Goal: Navigation & Orientation: Find specific page/section

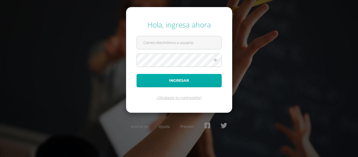
type input "[EMAIL_ADDRESS][DOMAIN_NAME]"
click at [182, 83] on button "Ingresar" at bounding box center [179, 80] width 85 height 13
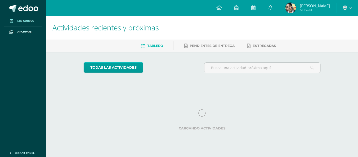
click at [12, 21] on icon at bounding box center [11, 20] width 3 height 3
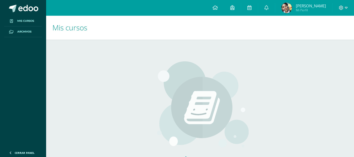
click at [16, 29] on span at bounding box center [11, 32] width 9 height 6
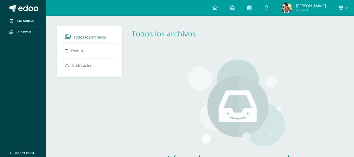
click at [287, 6] on img at bounding box center [286, 8] width 10 height 10
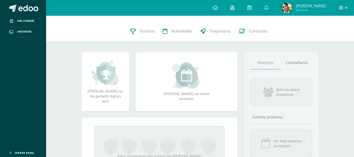
scroll to position [20, 0]
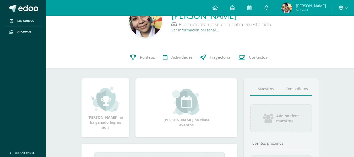
click at [305, 85] on link "Compañeros" at bounding box center [296, 88] width 31 height 13
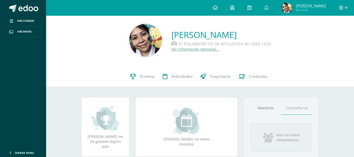
scroll to position [0, 0]
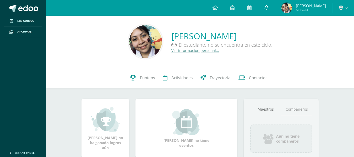
click at [270, 9] on link at bounding box center [266, 8] width 17 height 16
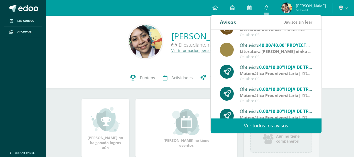
scroll to position [87, 0]
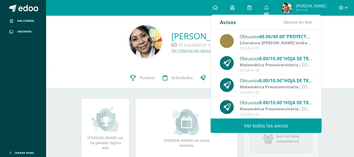
click at [336, 64] on div "Damaris Adriana Cardona Caceres El estudiante no se encuentra en este ciclo. Ve…" at bounding box center [200, 42] width 308 height 52
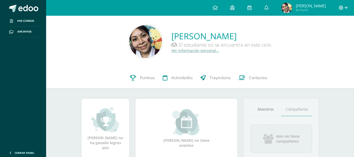
click at [347, 7] on icon at bounding box center [346, 8] width 3 height 2
